Goal: Transaction & Acquisition: Purchase product/service

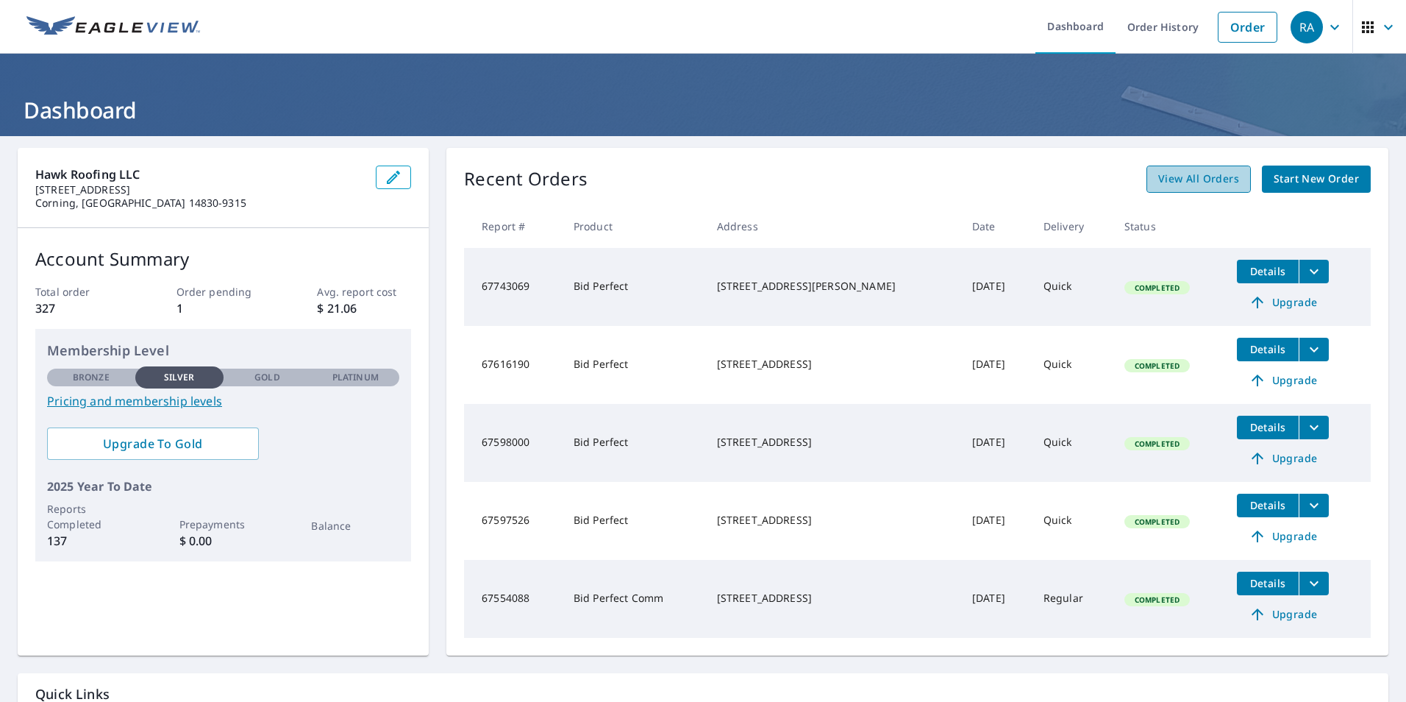
click at [1190, 182] on span "View All Orders" at bounding box center [1199, 179] width 81 height 18
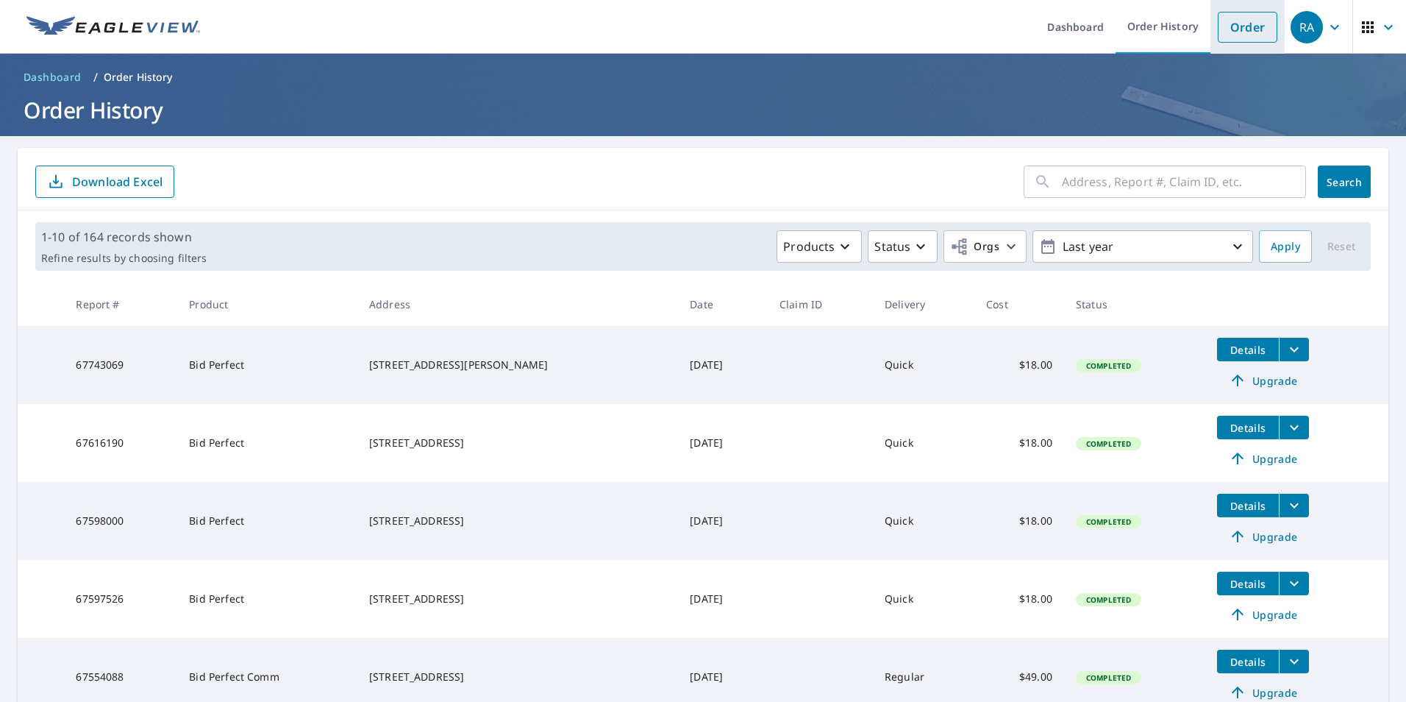
click at [1239, 26] on link "Order" at bounding box center [1248, 27] width 60 height 31
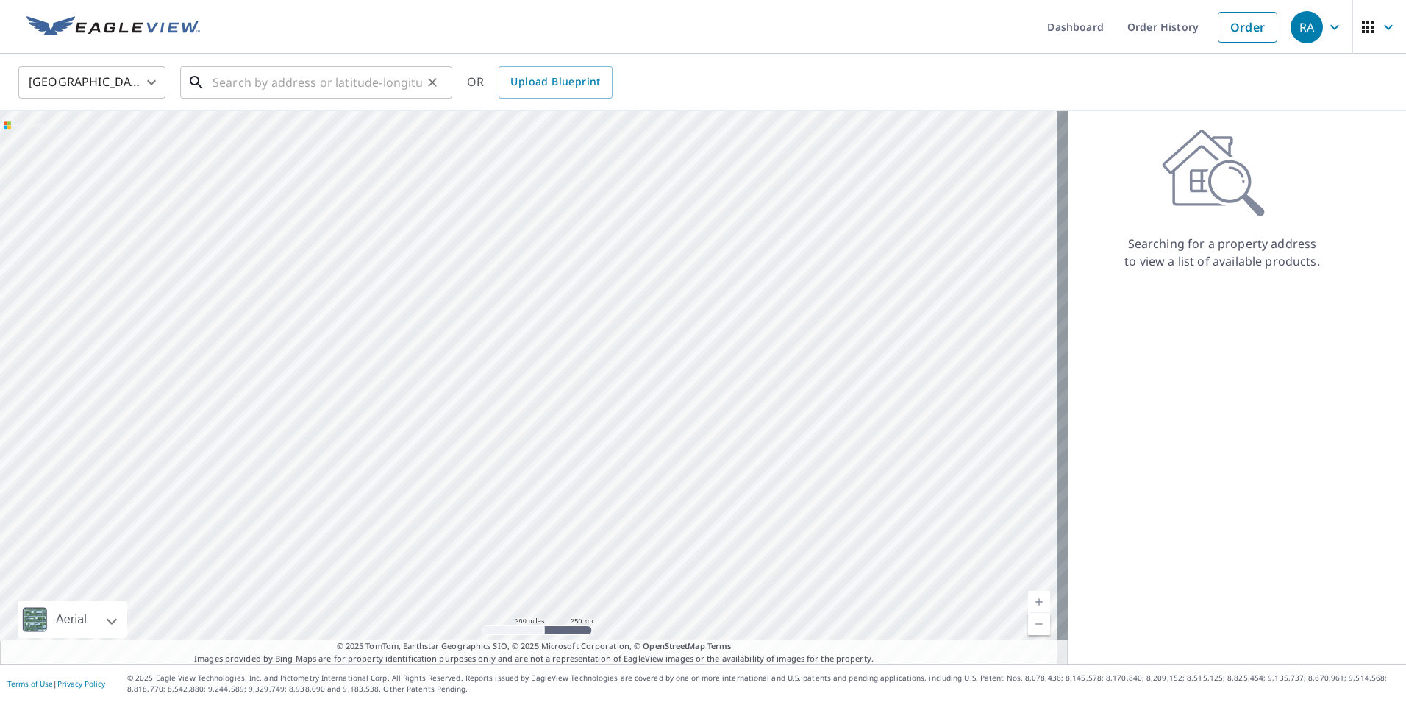
click at [254, 82] on input "text" at bounding box center [318, 82] width 210 height 41
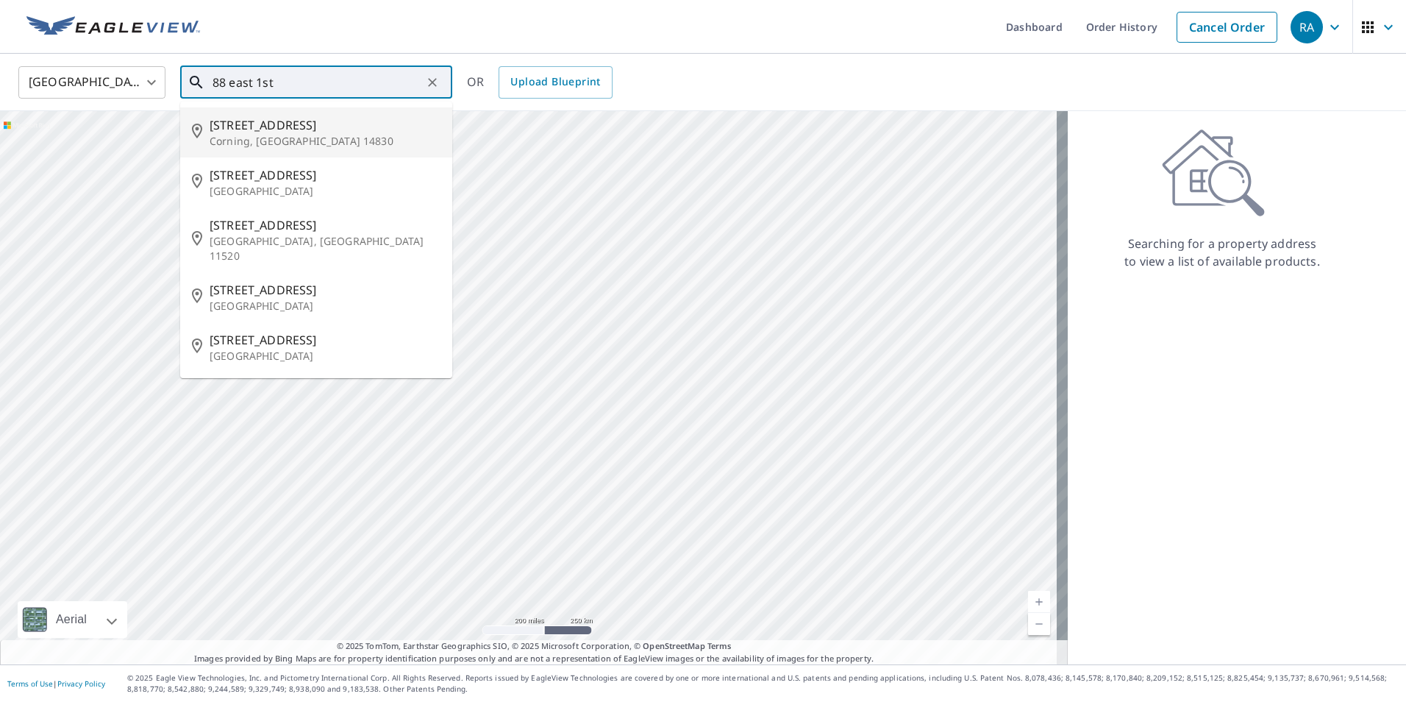
click at [250, 125] on span "[STREET_ADDRESS]" at bounding box center [325, 125] width 231 height 18
type input "[STREET_ADDRESS]"
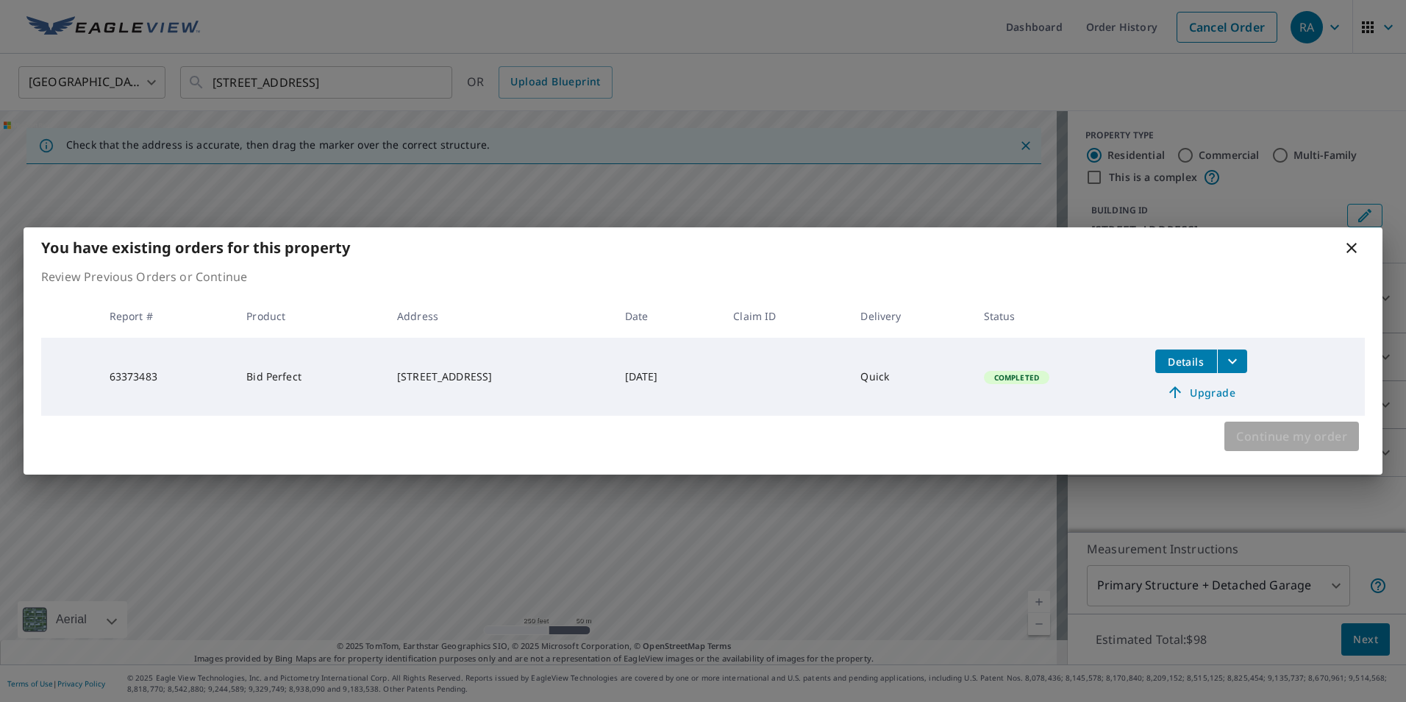
click at [1288, 438] on span "Continue my order" at bounding box center [1291, 436] width 111 height 21
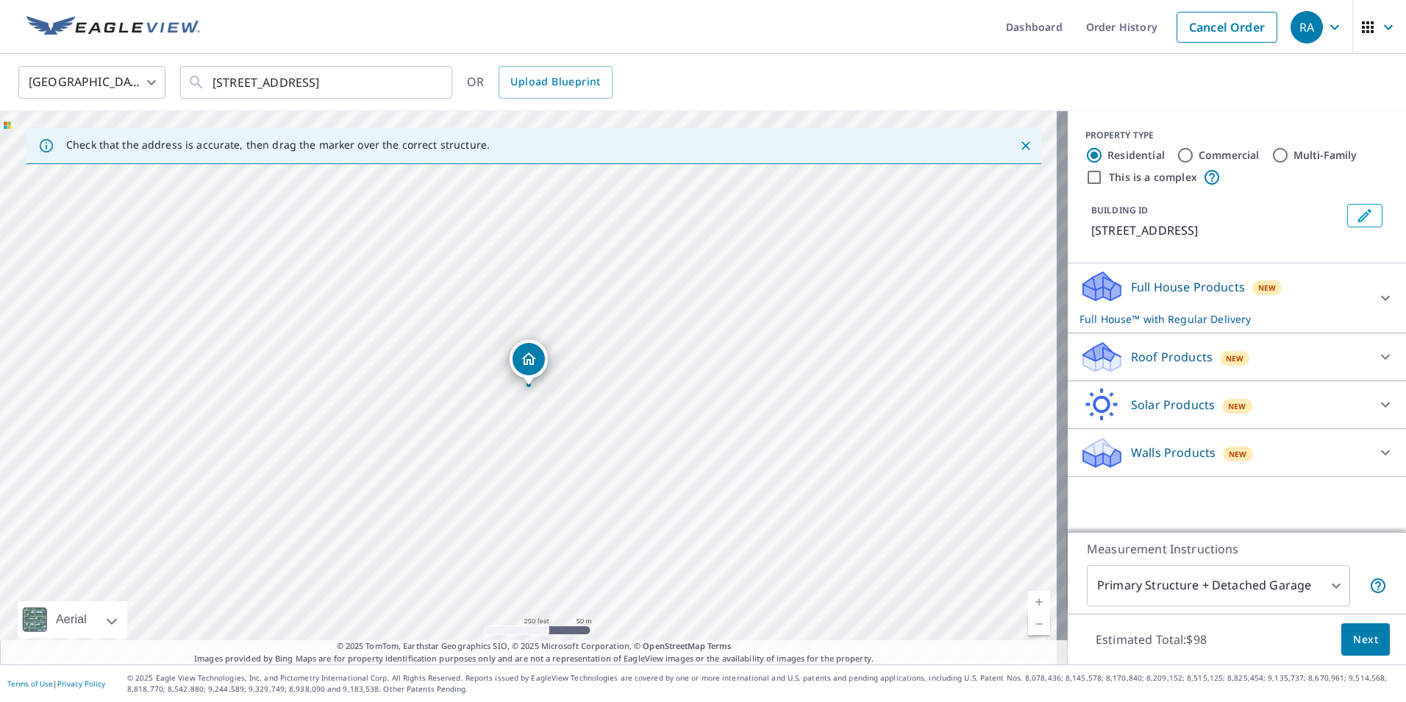
click at [1131, 350] on p "Roof Products" at bounding box center [1172, 357] width 82 height 18
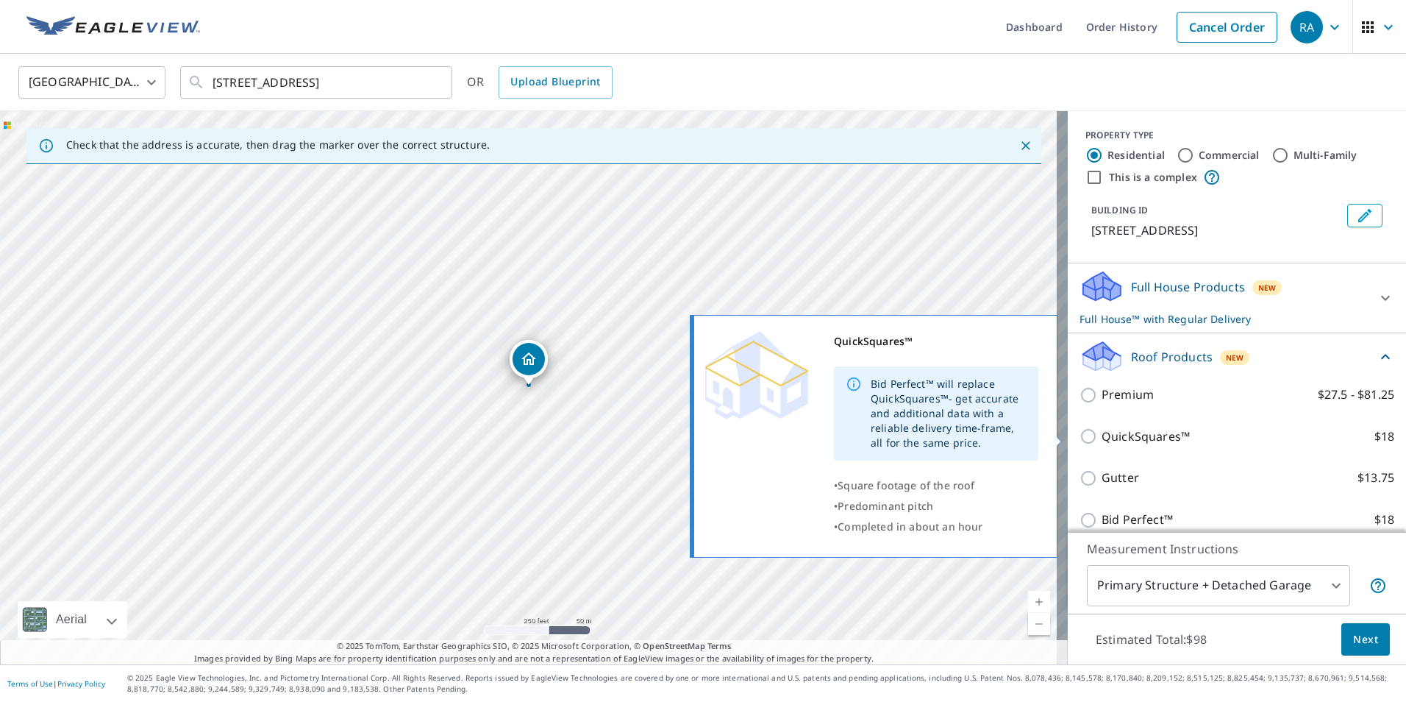
click at [1086, 438] on input "QuickSquares™ $18" at bounding box center [1091, 436] width 22 height 18
checkbox input "true"
checkbox input "false"
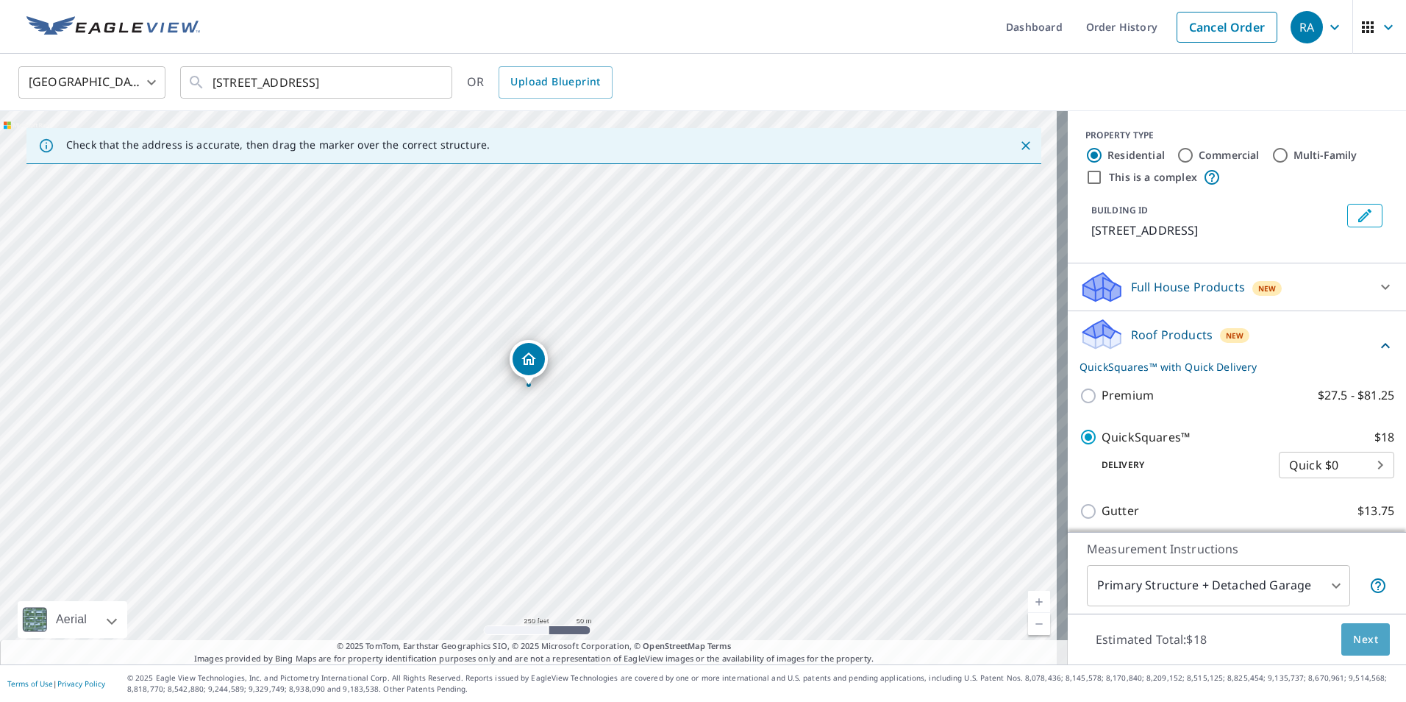
click at [1353, 635] on span "Next" at bounding box center [1365, 639] width 25 height 18
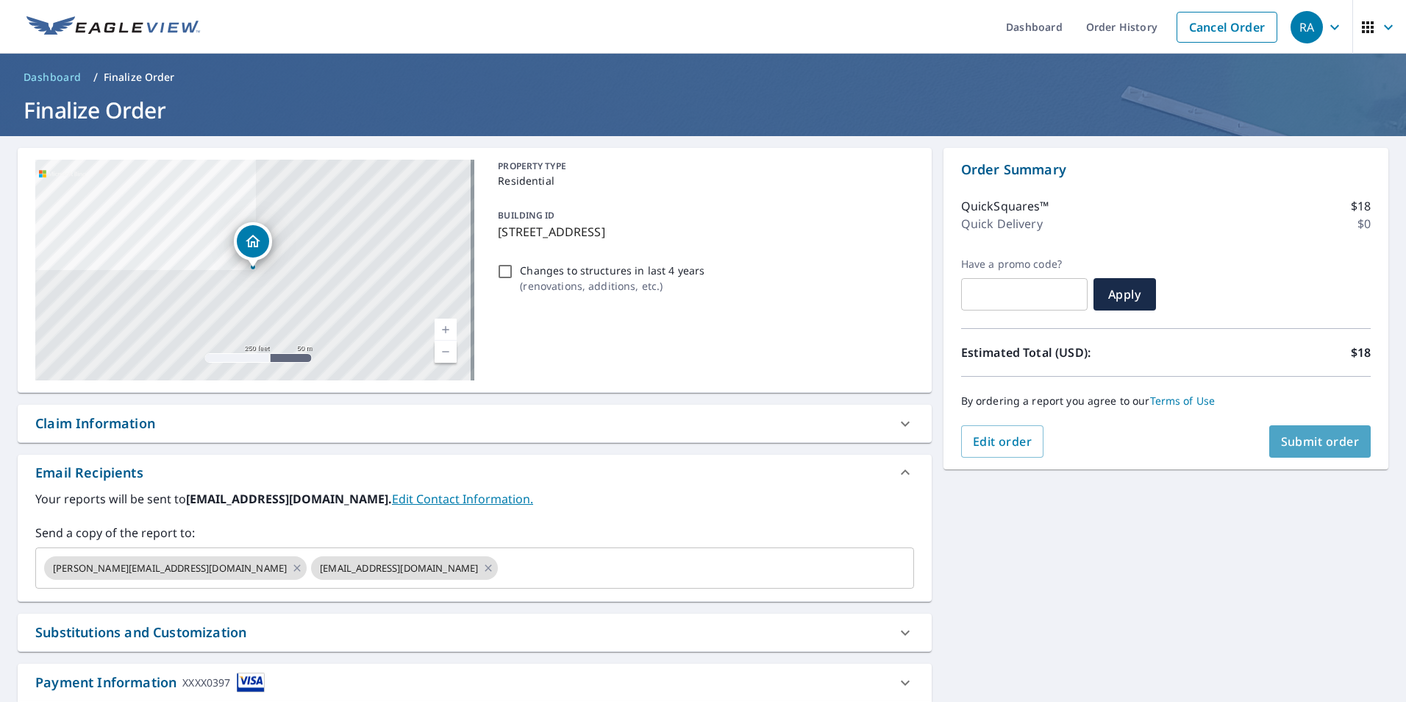
click at [1297, 441] on span "Submit order" at bounding box center [1320, 441] width 79 height 16
checkbox input "true"
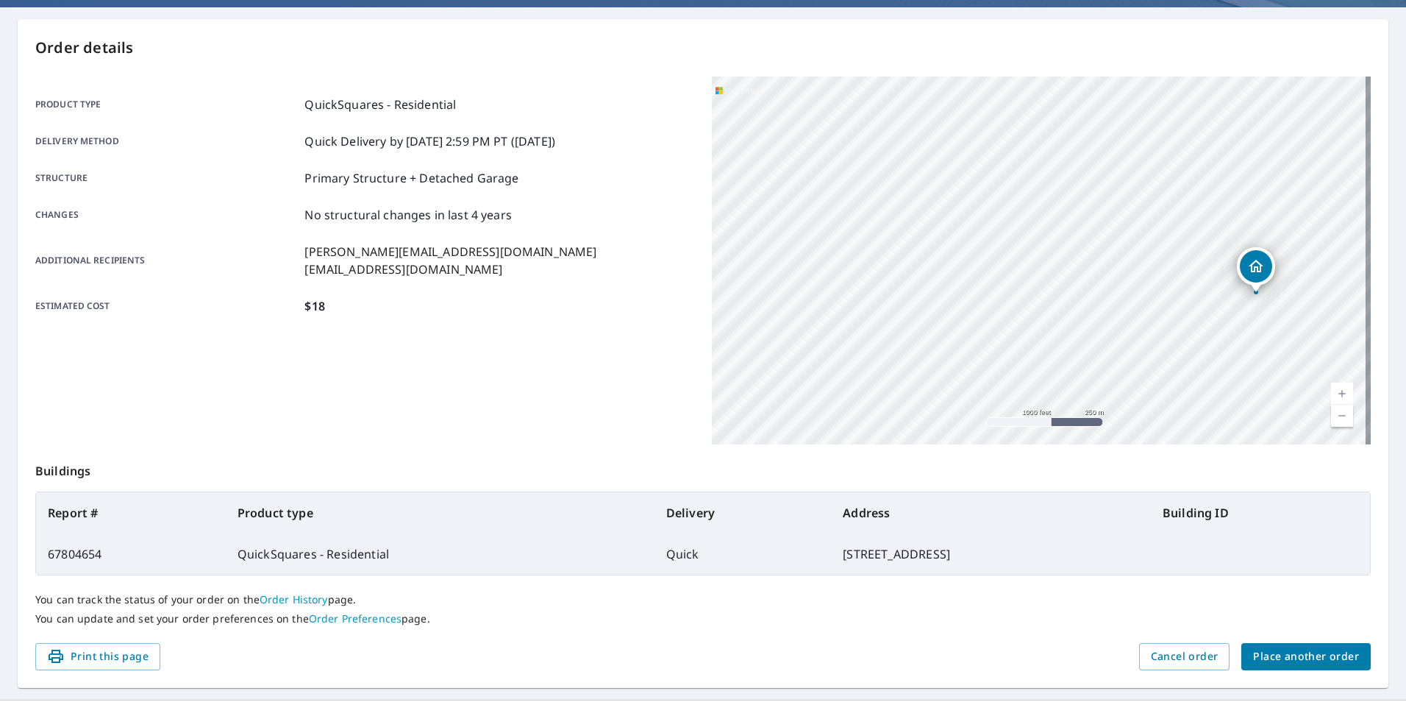
scroll to position [164, 0]
